Goal: Find specific page/section: Find specific page/section

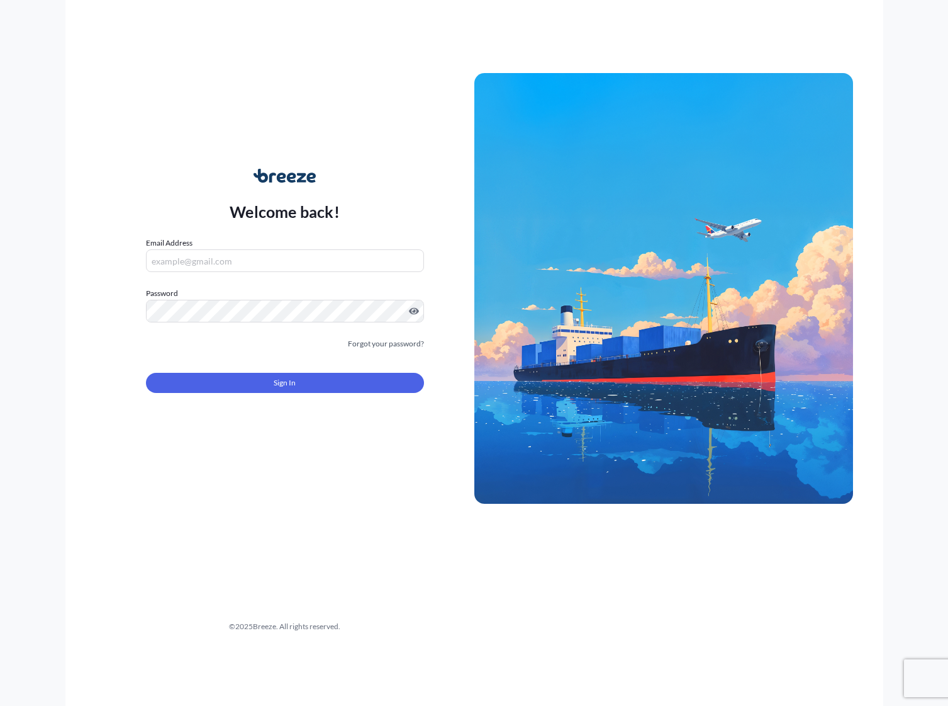
type input "[PERSON_NAME][EMAIL_ADDRESS][DOMAIN_NAME]"
click at [286, 383] on span "Sign In" at bounding box center [285, 382] width 22 height 13
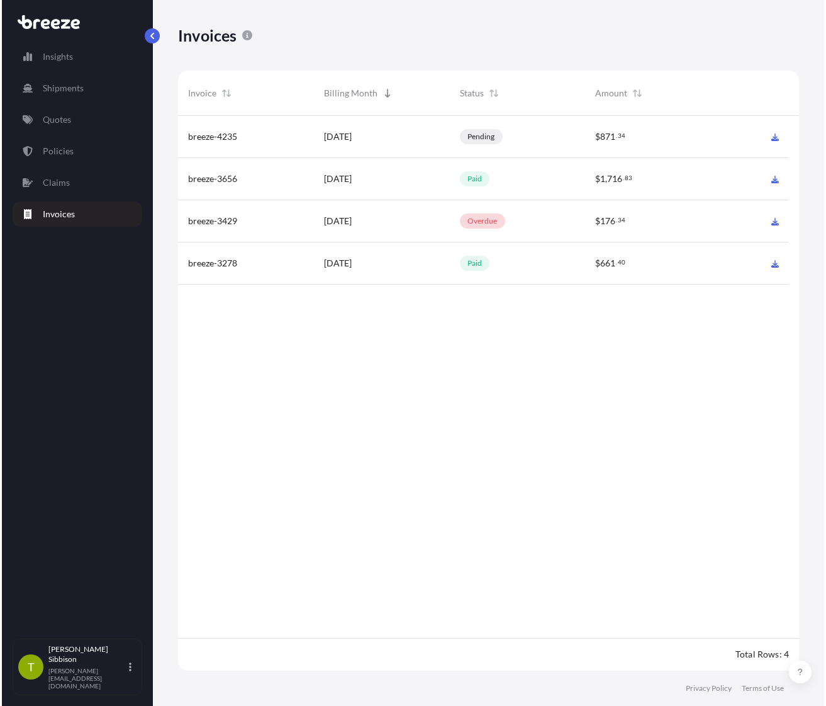
scroll to position [558, 616]
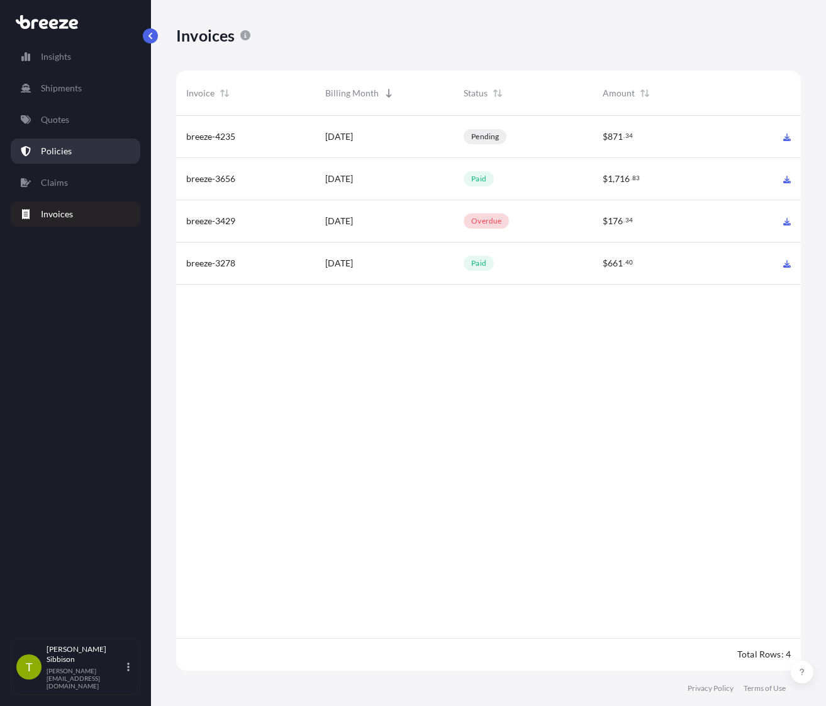
click at [67, 147] on p "Policies" at bounding box center [56, 151] width 31 height 13
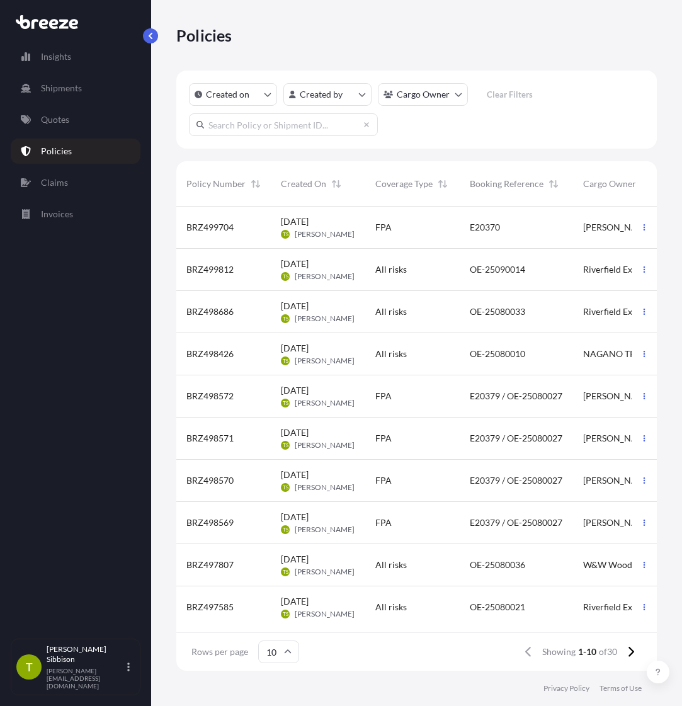
scroll to position [6, 0]
click at [642, 651] on div "Rows per page 10 Showing 1-10 of 30" at bounding box center [416, 652] width 480 height 38
click at [631, 652] on icon at bounding box center [630, 651] width 7 height 11
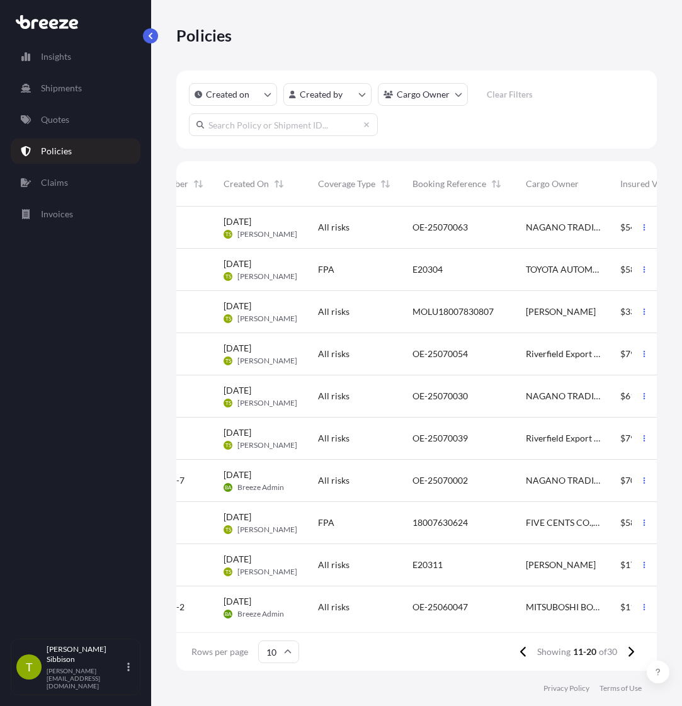
scroll to position [0, 0]
